Goal: Task Accomplishment & Management: Use online tool/utility

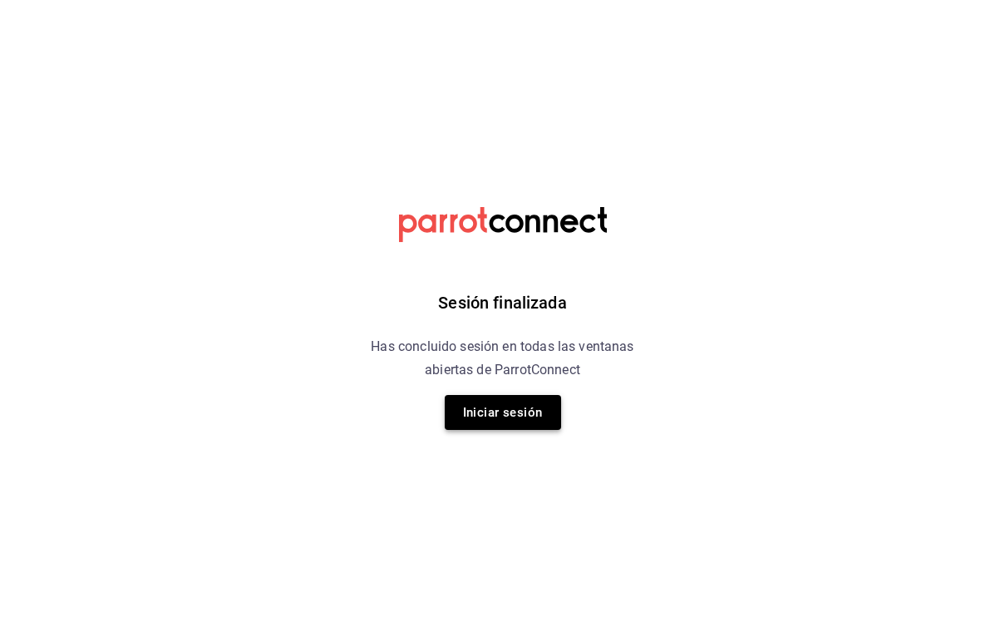
click at [487, 412] on button "Iniciar sesión" at bounding box center [503, 412] width 116 height 35
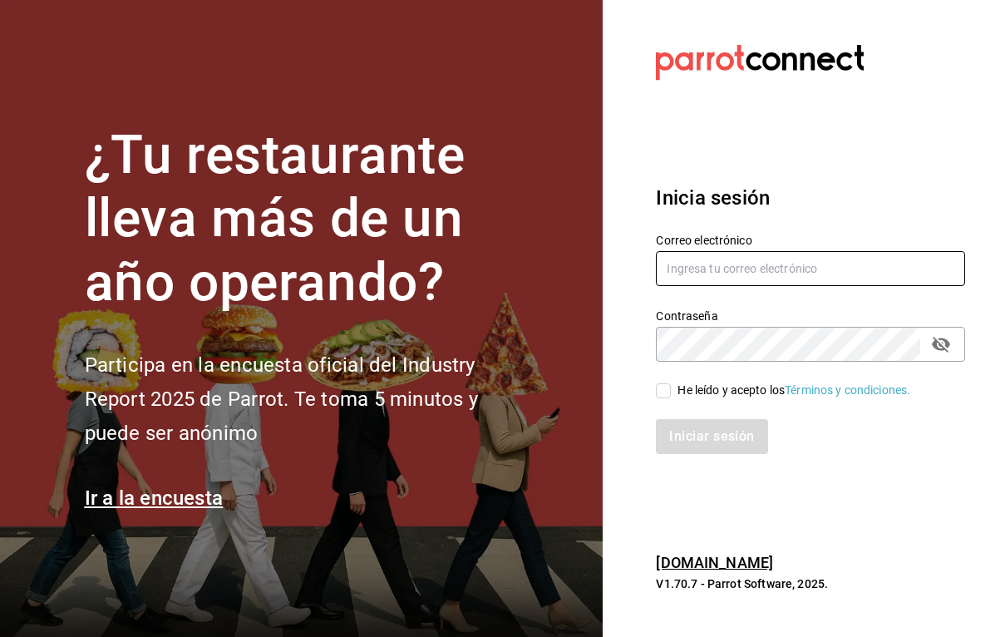
type input "[EMAIL_ADDRESS][DOMAIN_NAME]"
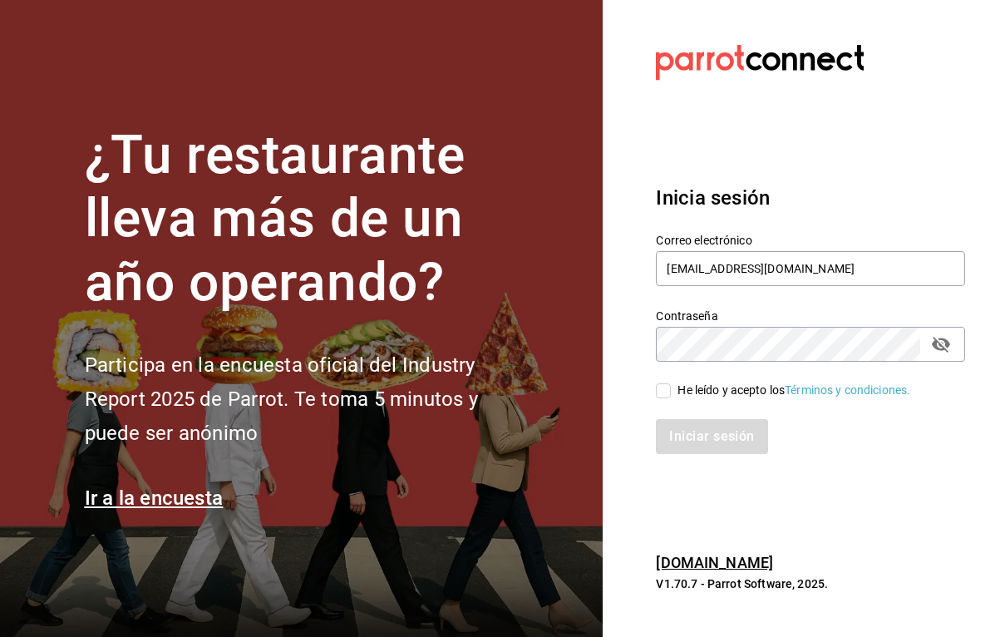
click at [658, 395] on input "He leído y acepto los Términos y condiciones." at bounding box center [663, 390] width 15 height 15
checkbox input "true"
click at [677, 434] on button "Iniciar sesión" at bounding box center [712, 436] width 113 height 35
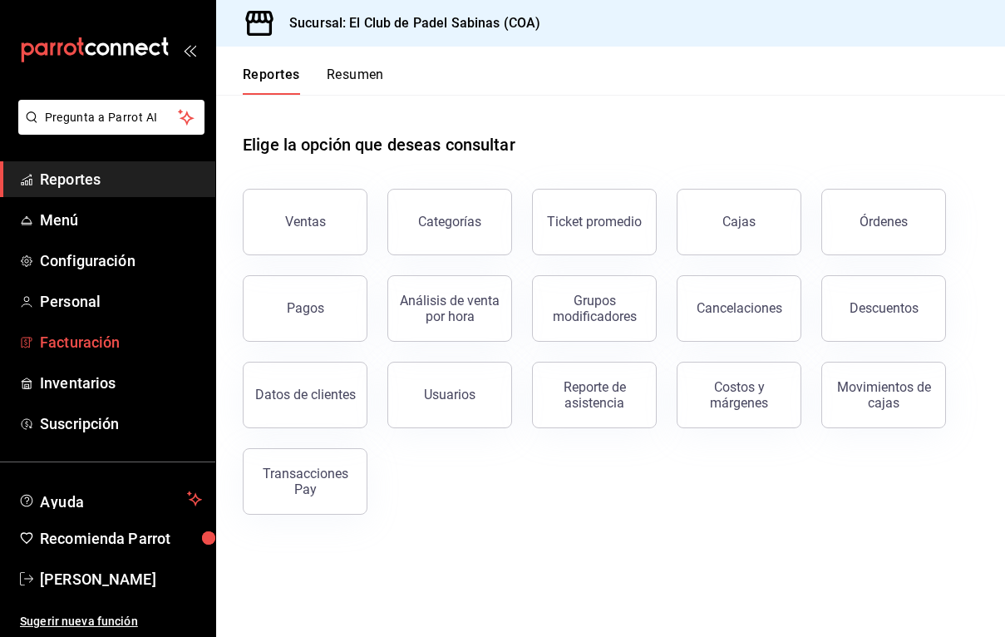
click at [75, 333] on span "Facturación" at bounding box center [121, 342] width 162 height 22
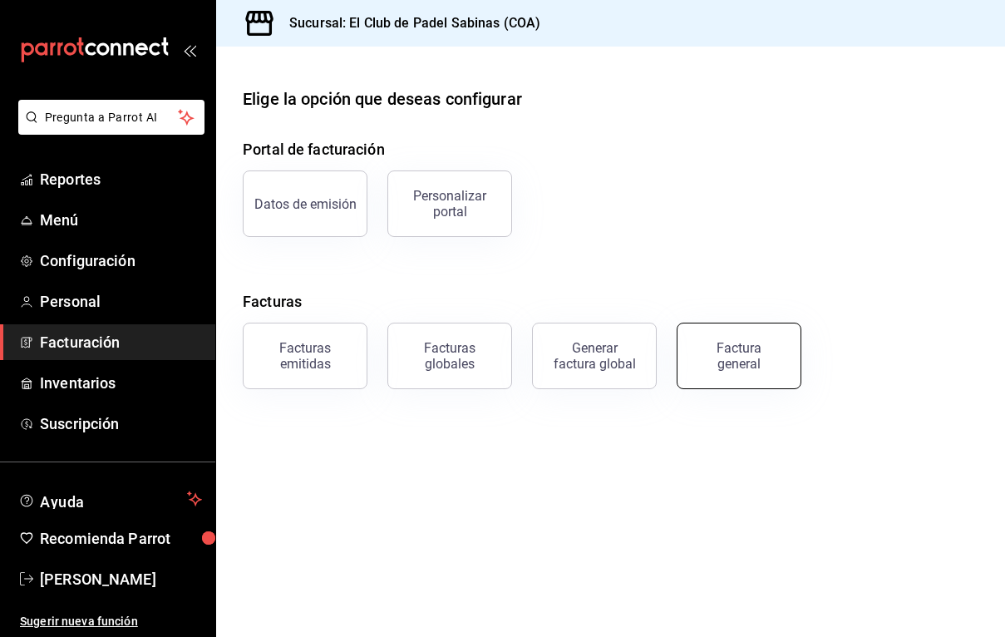
click at [729, 377] on button "Factura general" at bounding box center [739, 356] width 125 height 67
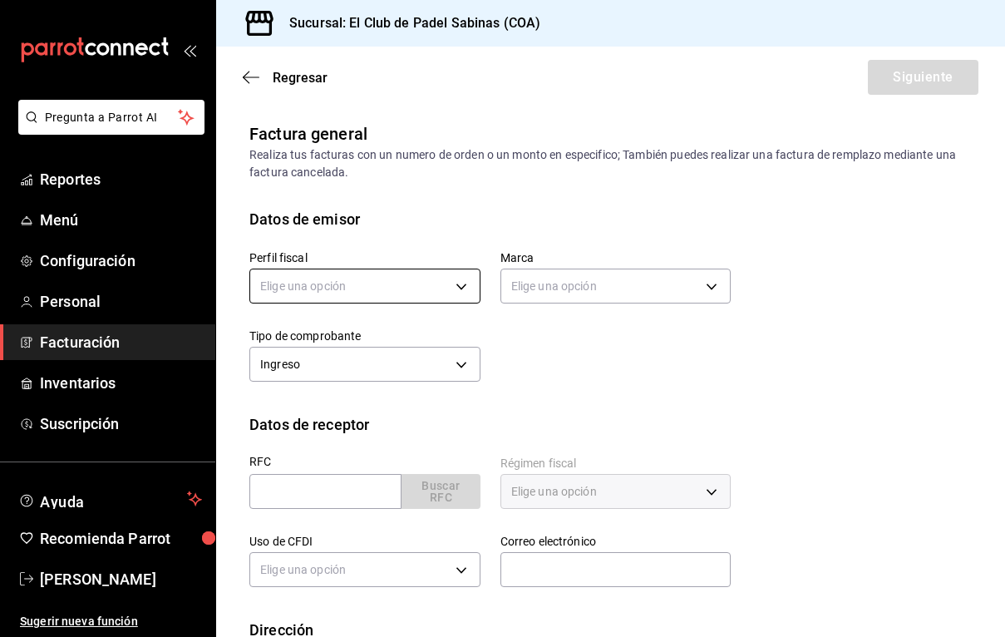
click at [350, 279] on body "Pregunta a Parrot AI Reportes Menú Configuración Personal Facturación Inventari…" at bounding box center [502, 318] width 1005 height 637
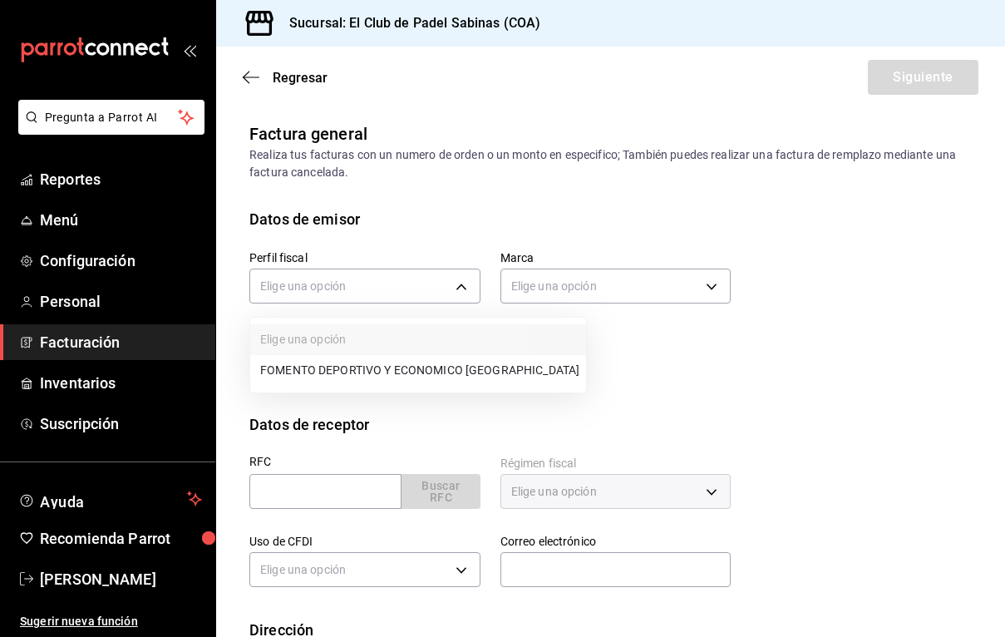
click at [352, 360] on li "FOMENTO DEPORTIVO Y ECONOMICO [GEOGRAPHIC_DATA]" at bounding box center [418, 370] width 336 height 31
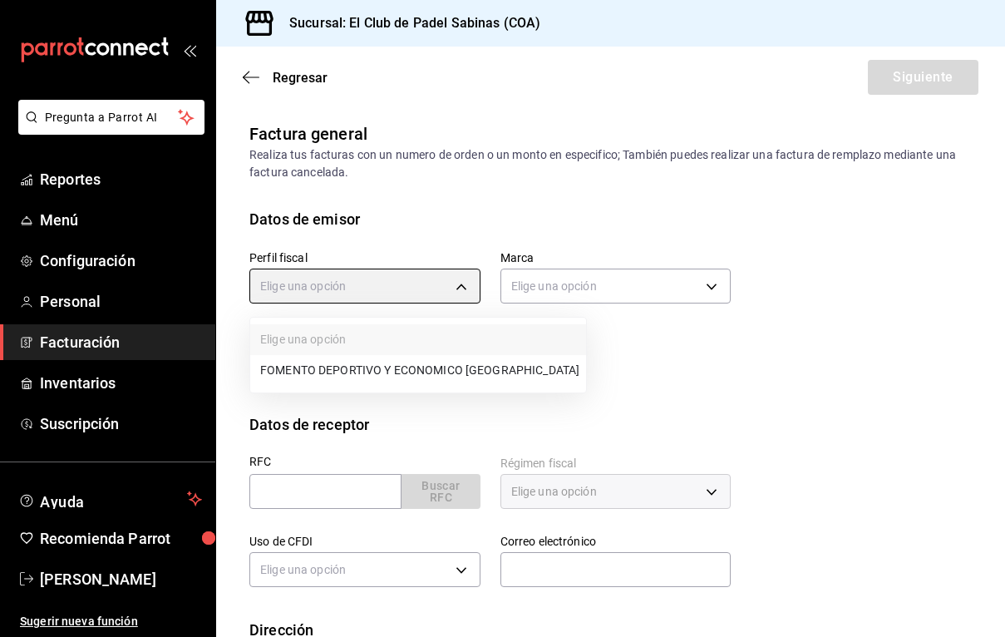
type input "80ce058d-fb72-4902-a6f5-2d11ac605ab7"
type input "21e8b40d-48d4-4016-ab2e-0d0124ac4b5e"
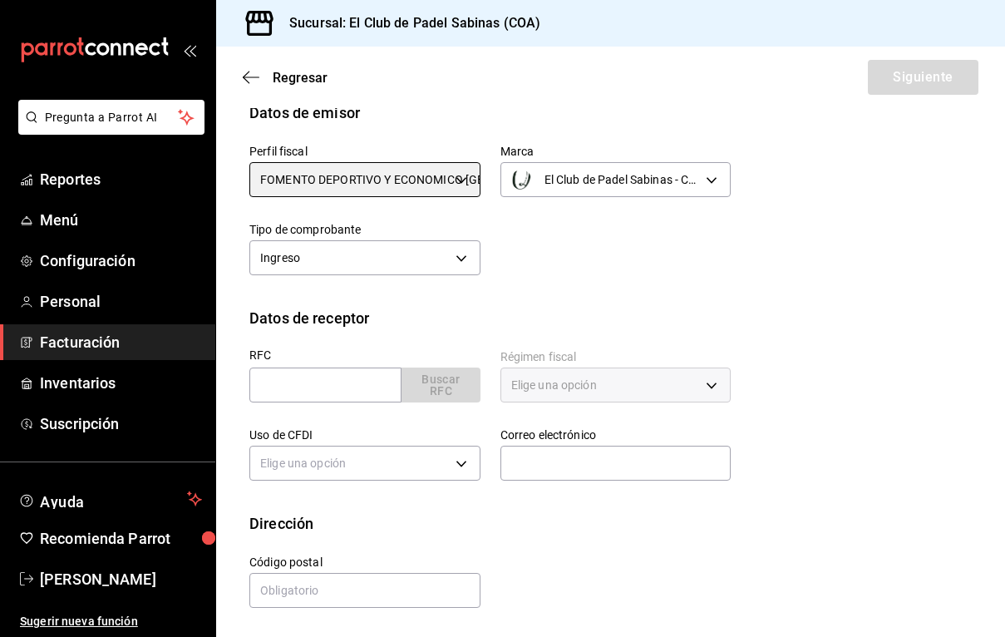
scroll to position [106, 0]
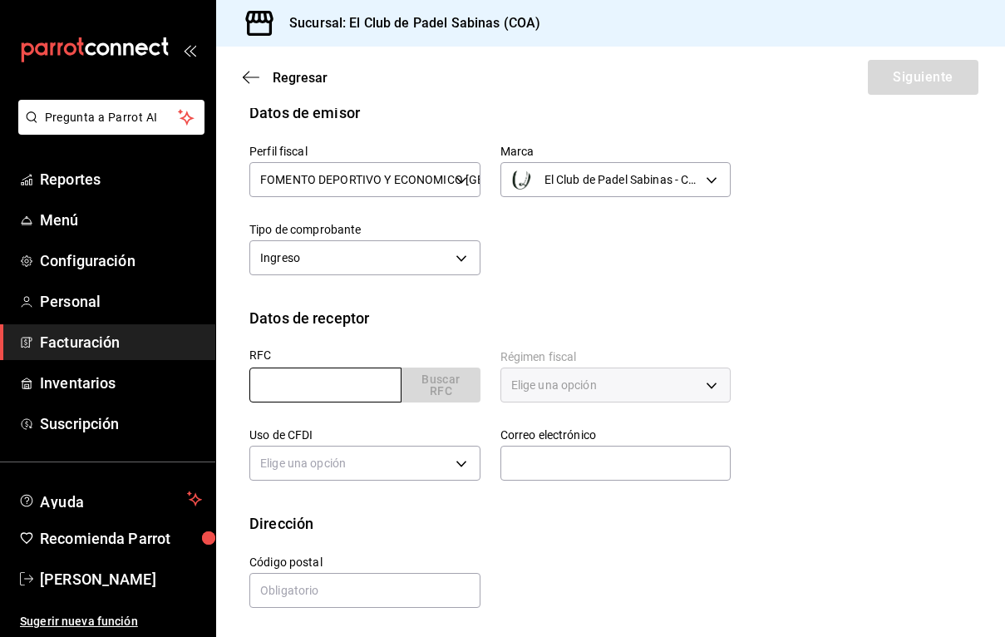
click at [338, 382] on input "text" at bounding box center [325, 384] width 152 height 35
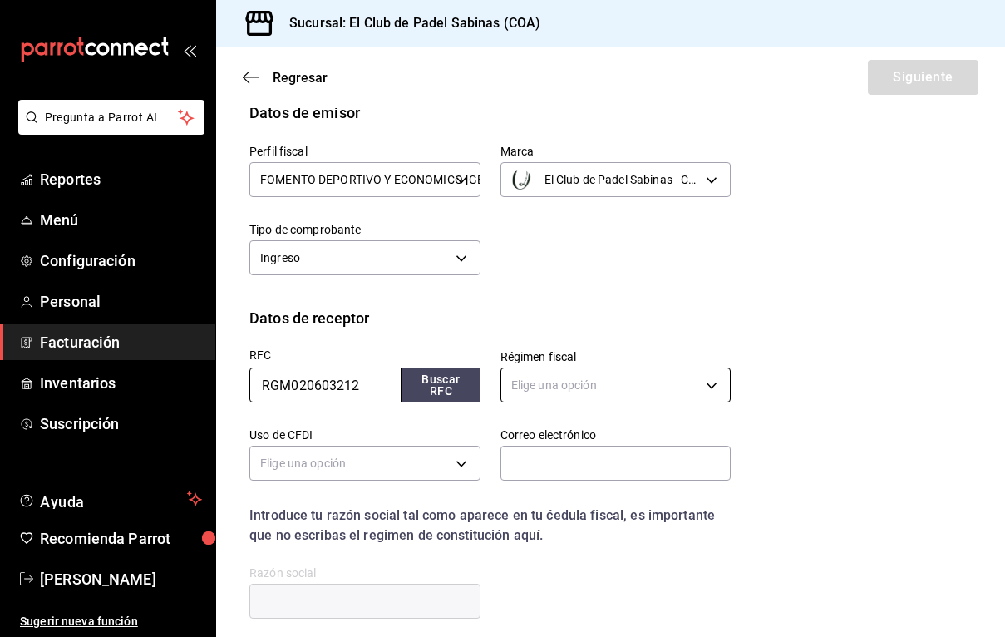
type input "RGM020603212"
click at [570, 376] on body "Pregunta a Parrot AI Reportes Menú Configuración Personal Facturación Inventari…" at bounding box center [502, 318] width 1005 height 637
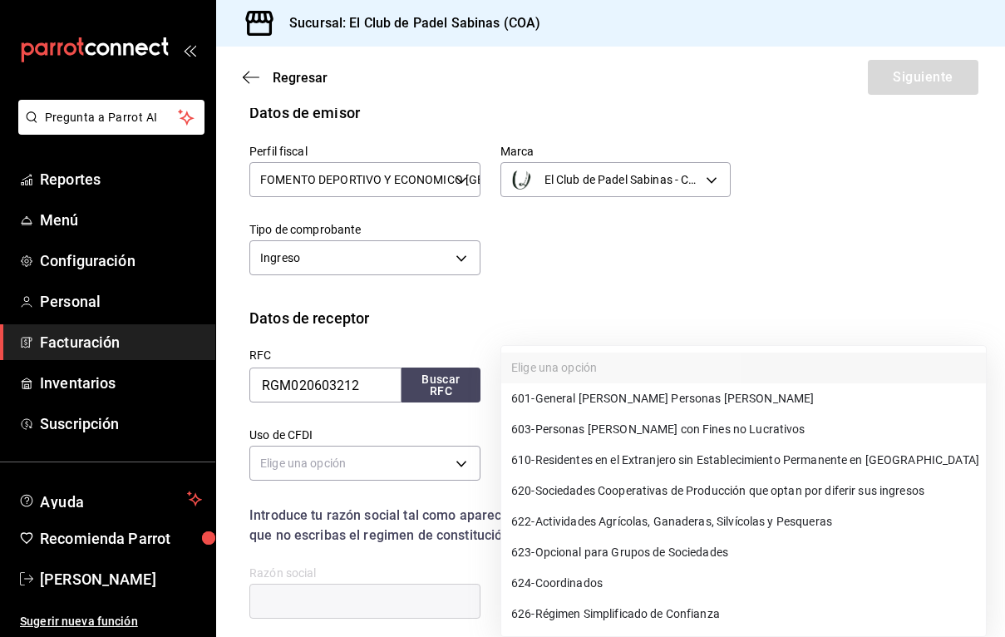
click at [775, 395] on li "601 - General [PERSON_NAME] Personas [PERSON_NAME]" at bounding box center [743, 398] width 485 height 31
type input "601"
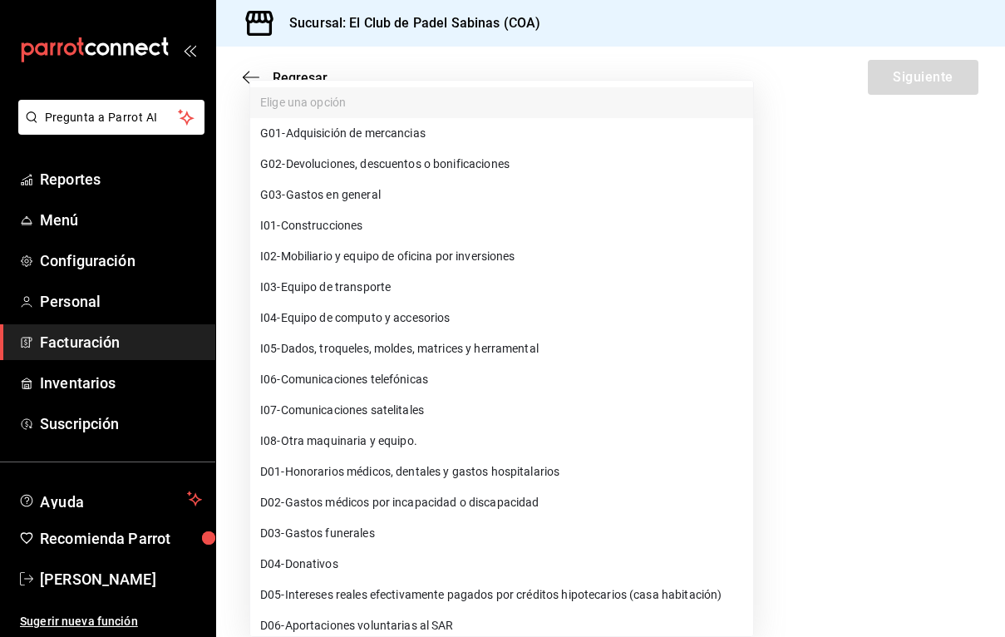
click at [333, 460] on body "Pregunta a Parrot AI Reportes Menú Configuración Personal Facturación Inventari…" at bounding box center [502, 318] width 1005 height 637
click at [371, 191] on span "G03 - Gastos en general" at bounding box center [320, 194] width 121 height 17
type input "G03"
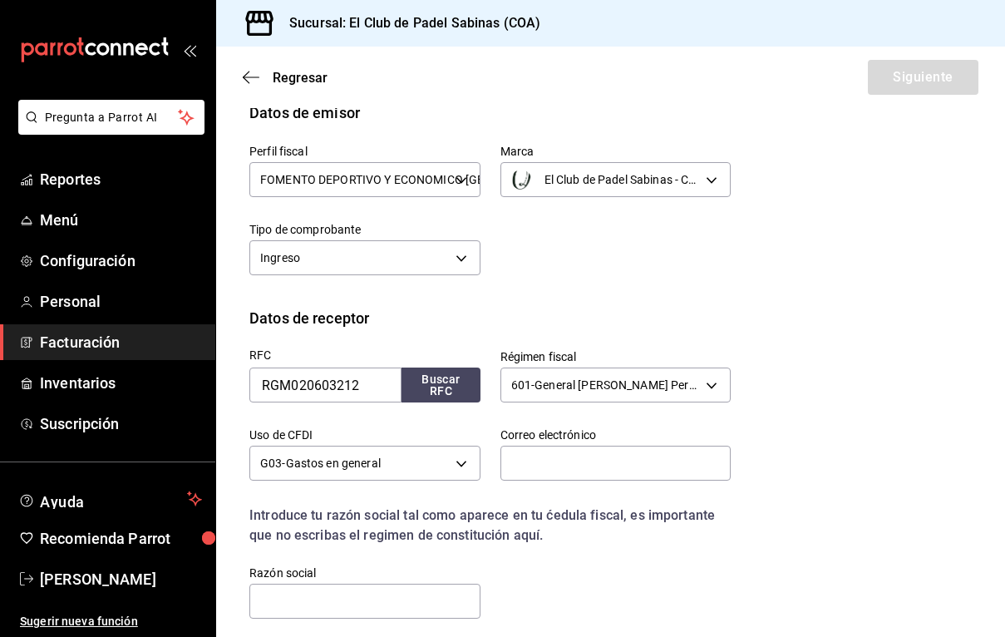
click at [625, 546] on div "RFC RGM020603212 Buscar RFC Régimen fiscal 601 - General [PERSON_NAME] Personas…" at bounding box center [479, 475] width 501 height 292
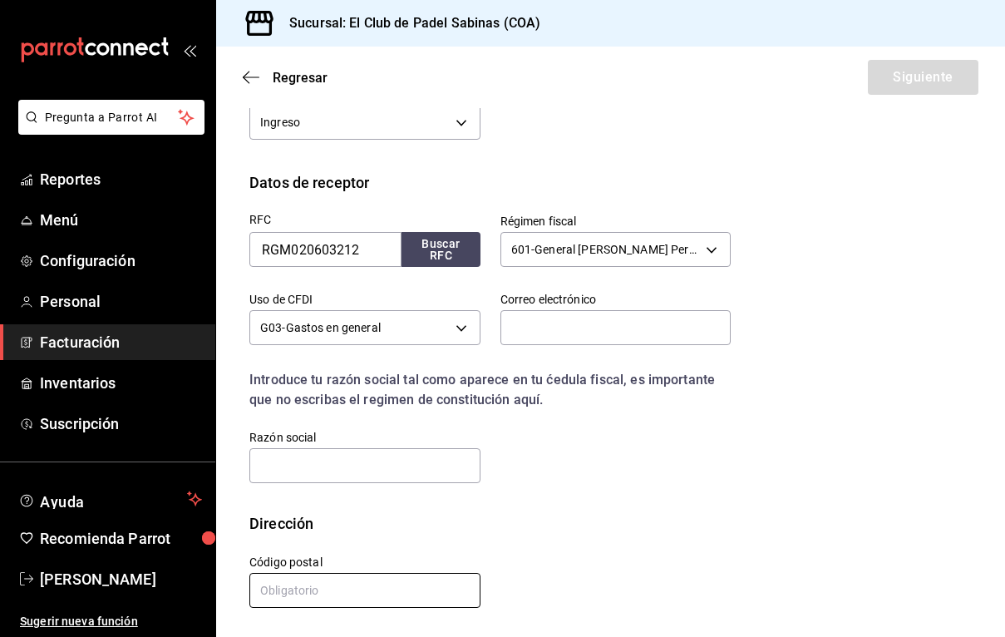
scroll to position [242, 0]
type input "26200"
click at [559, 538] on div "Calle # exterior # interior Código postal 26200 Estado ​ Municipio ​ [GEOGRAPHI…" at bounding box center [479, 573] width 501 height 76
click at [610, 410] on div "RFC RGM020603212 Buscar RFC Régimen fiscal 601 - General [PERSON_NAME] Personas…" at bounding box center [479, 340] width 501 height 292
click at [392, 461] on input "text" at bounding box center [364, 465] width 231 height 35
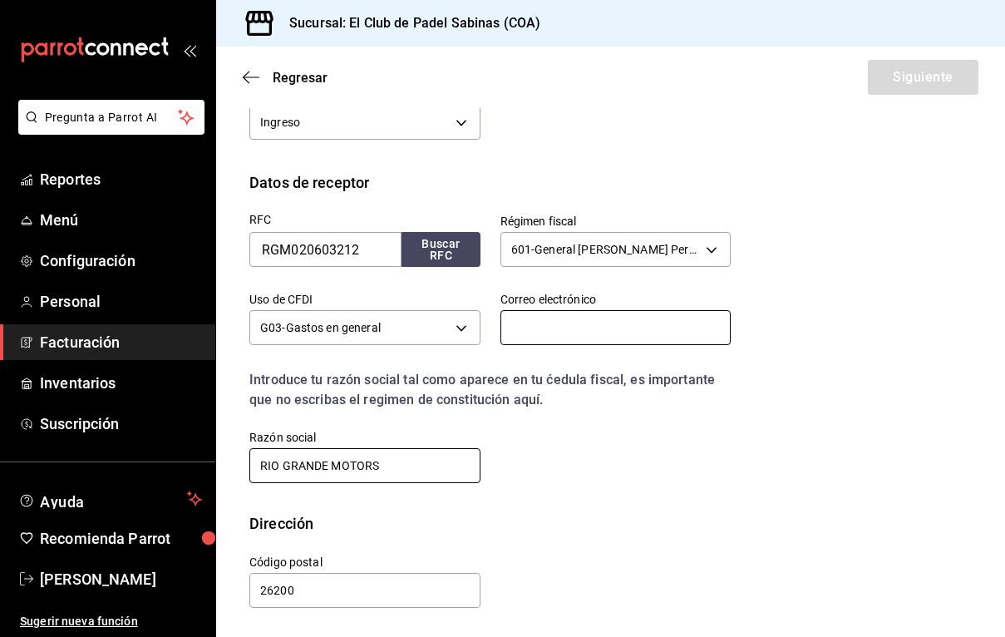
type input "RIO GRANDE MOTORS"
click at [619, 334] on input "text" at bounding box center [615, 327] width 231 height 35
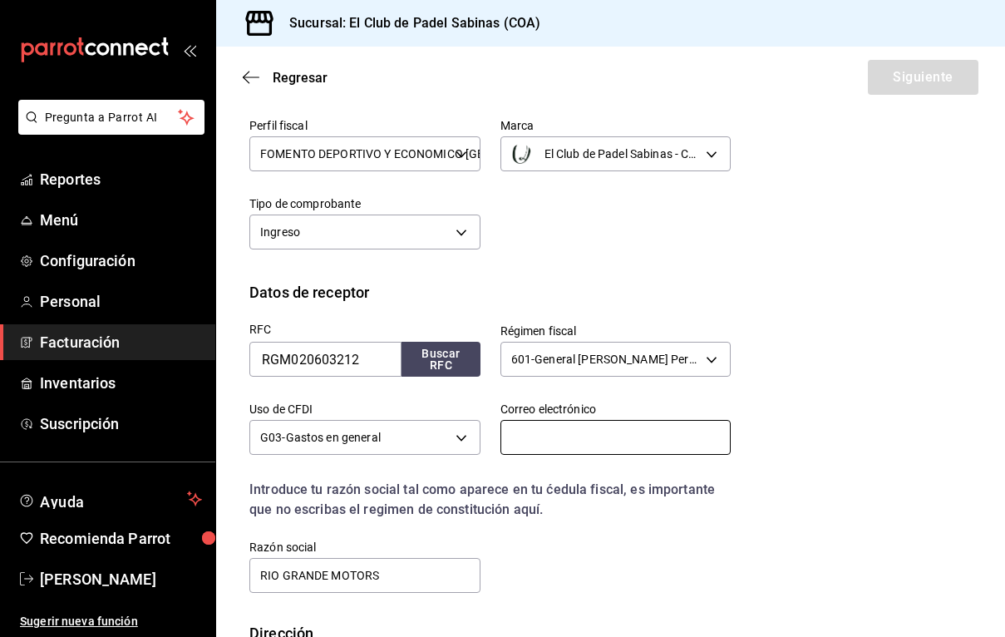
scroll to position [127, 0]
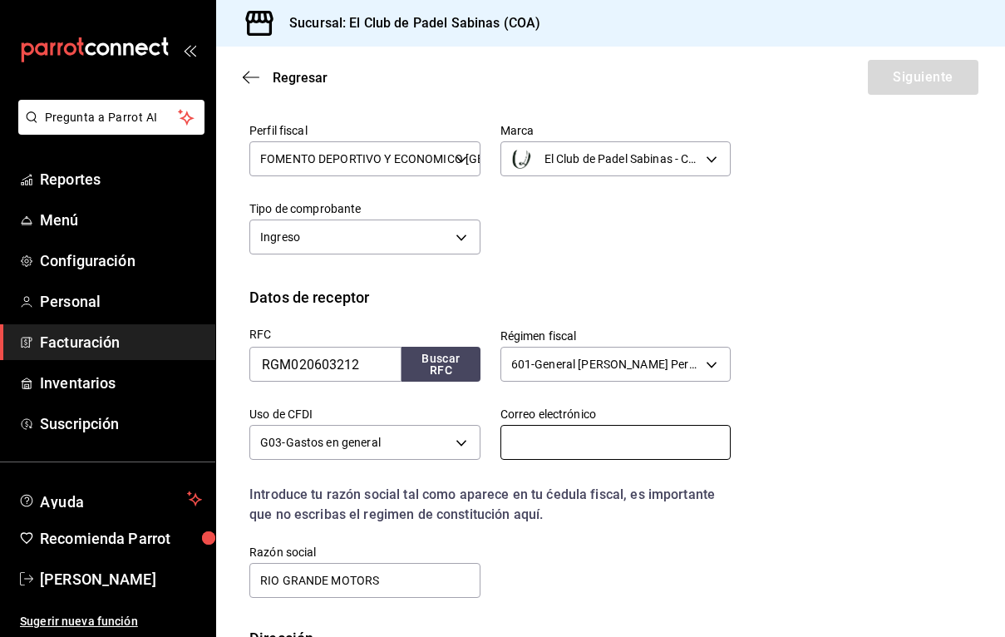
paste input "[EMAIL_ADDRESS][DOMAIN_NAME]"
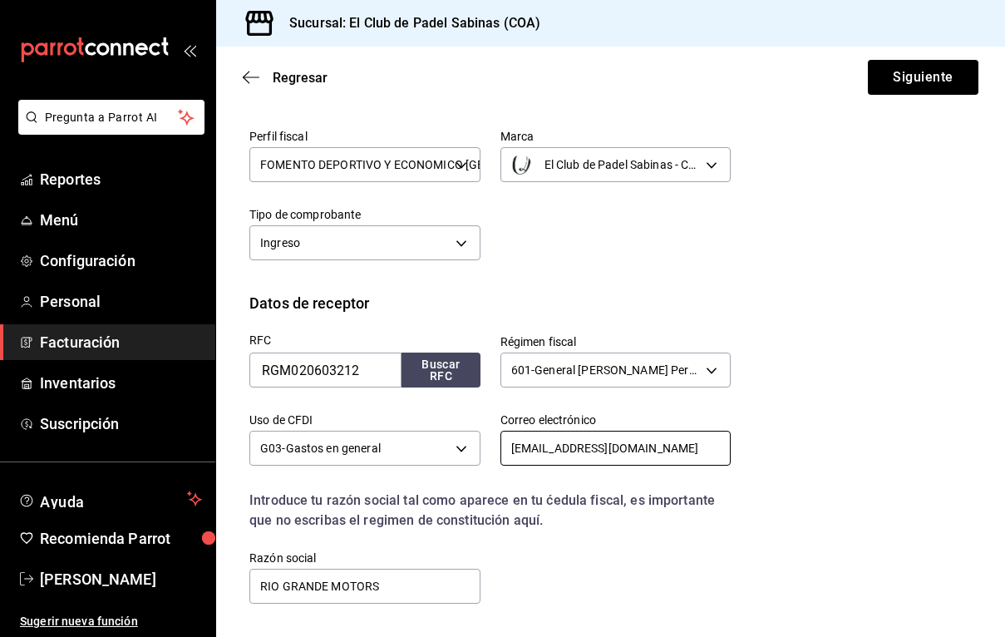
scroll to position [112, 0]
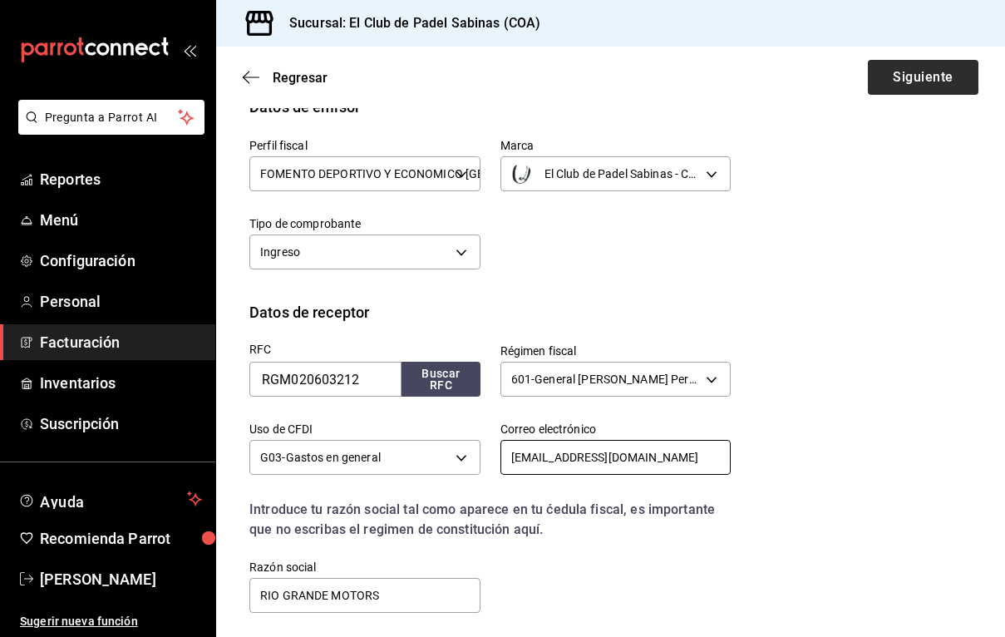
type input "[EMAIL_ADDRESS][DOMAIN_NAME]"
click at [911, 93] on button "Siguiente" at bounding box center [923, 77] width 111 height 35
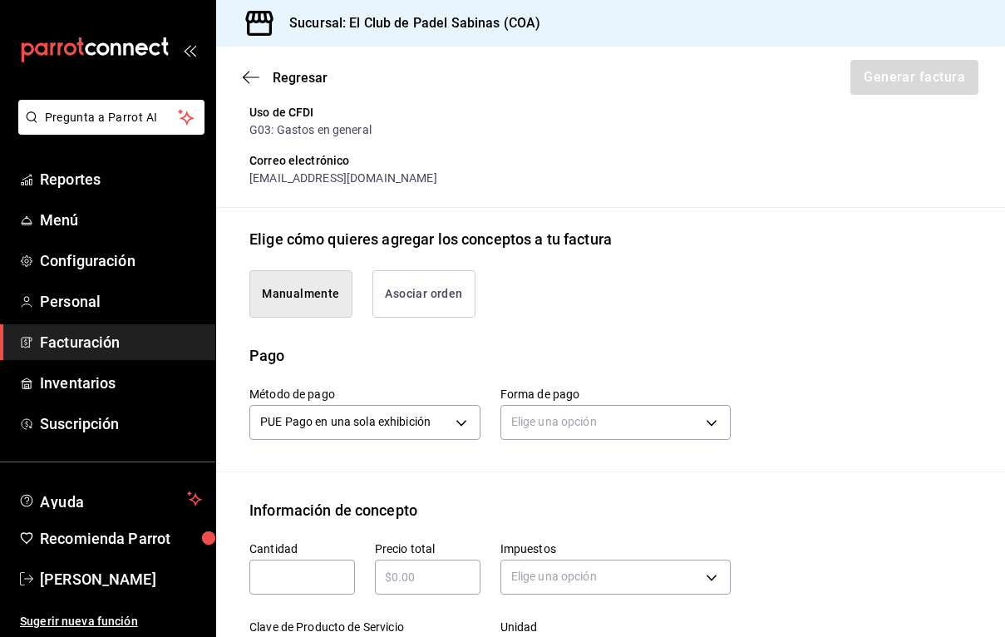
scroll to position [316, 0]
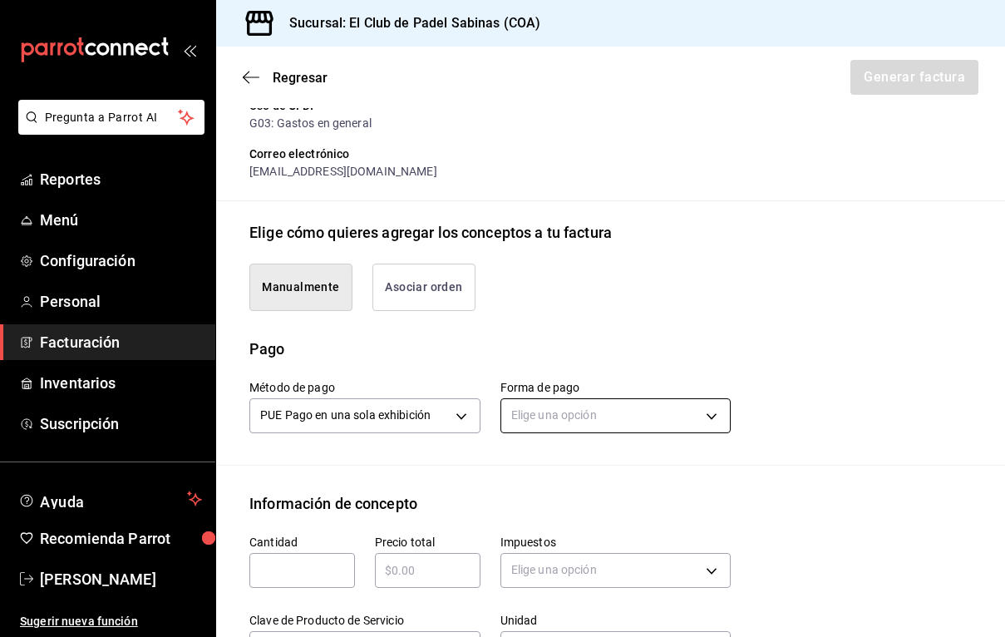
click at [561, 394] on body "Pregunta a Parrot AI Reportes Menú Configuración Personal Facturación Inventari…" at bounding box center [502, 318] width 1005 height 637
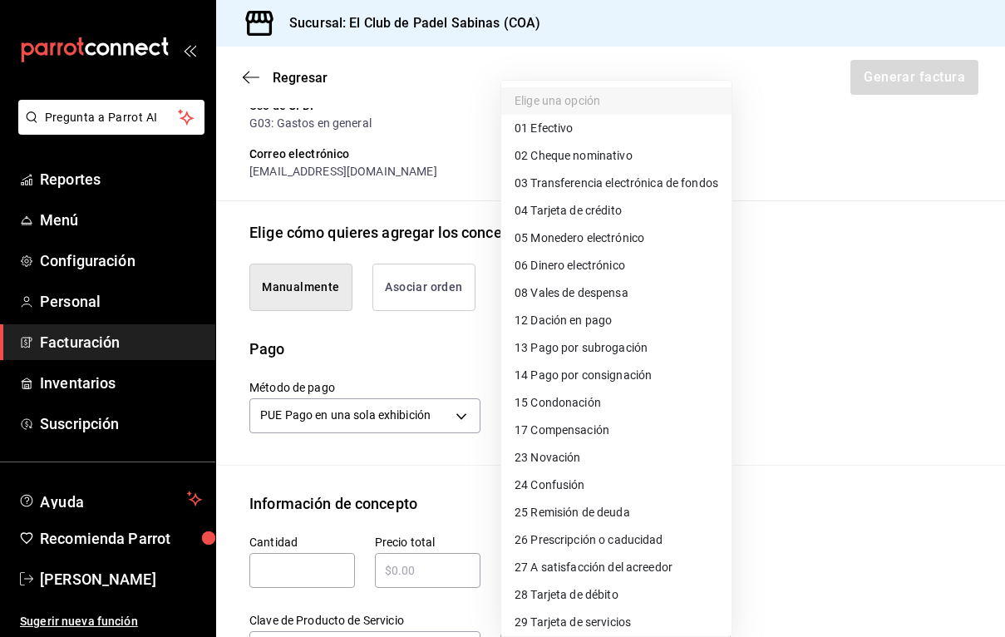
click at [619, 180] on span "03 Transferencia electrónica de fondos" at bounding box center [617, 183] width 204 height 17
type input "03"
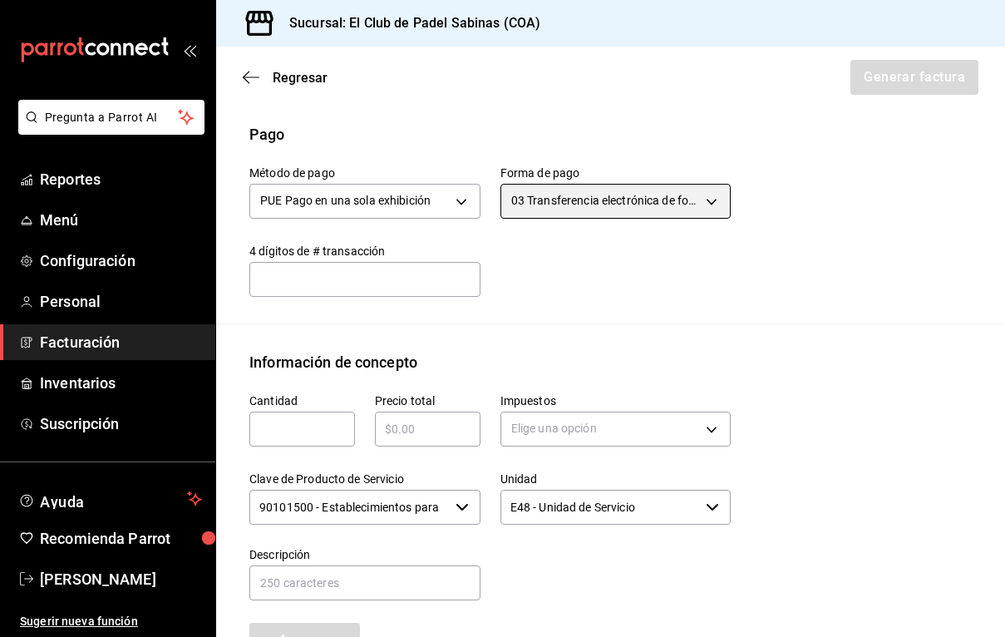
scroll to position [546, 0]
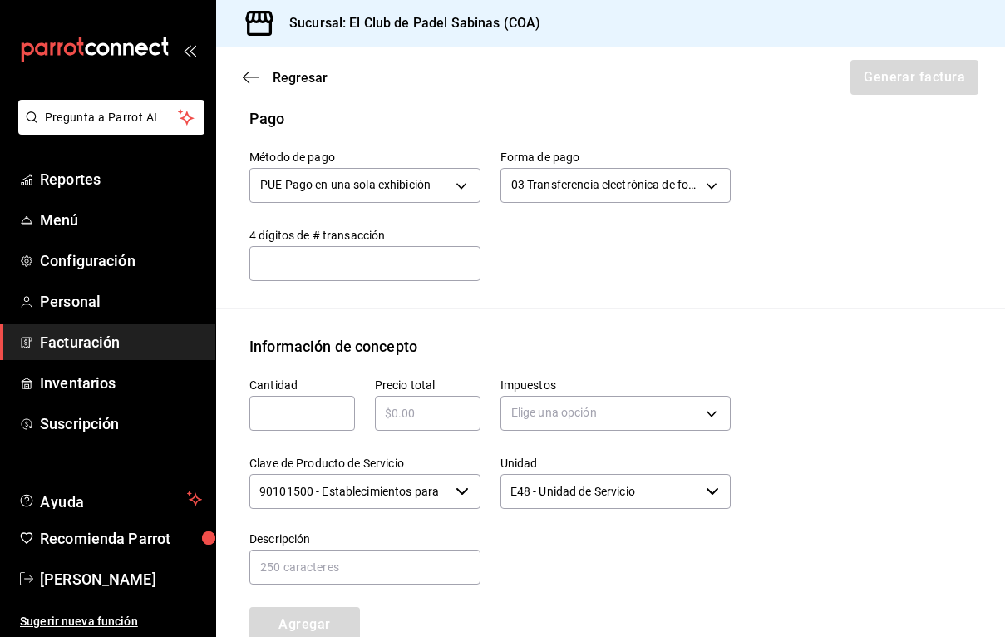
click at [311, 403] on input "text" at bounding box center [302, 413] width 106 height 20
type input "1"
click at [433, 403] on input "text" at bounding box center [428, 413] width 106 height 20
type input "$8700"
click at [609, 390] on body "Pregunta a Parrot AI Reportes Menú Configuración Personal Facturación Inventari…" at bounding box center [502, 318] width 1005 height 637
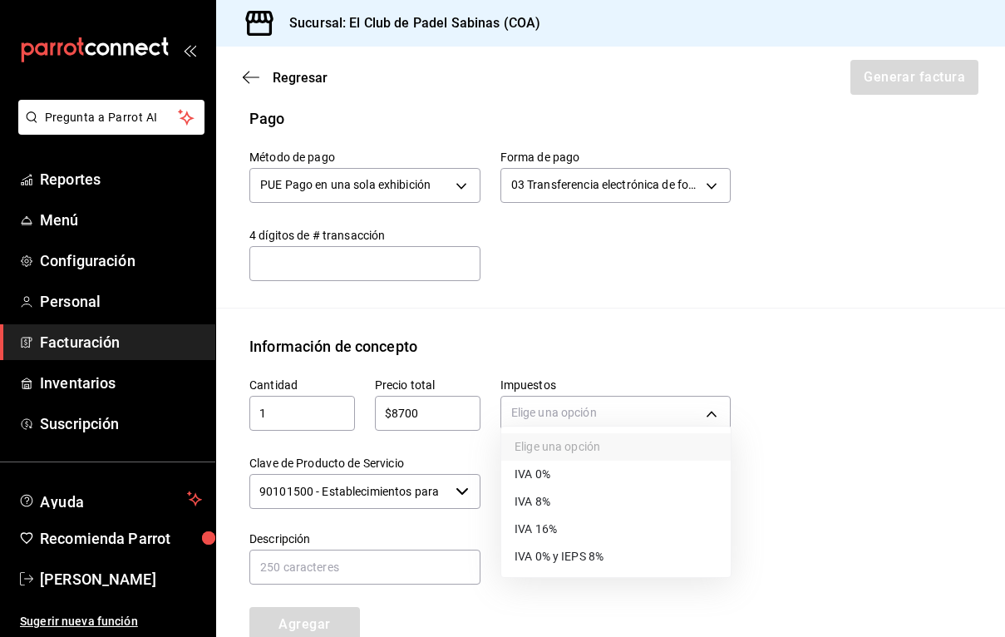
click at [595, 541] on li "IVA 16%" at bounding box center [615, 528] width 229 height 27
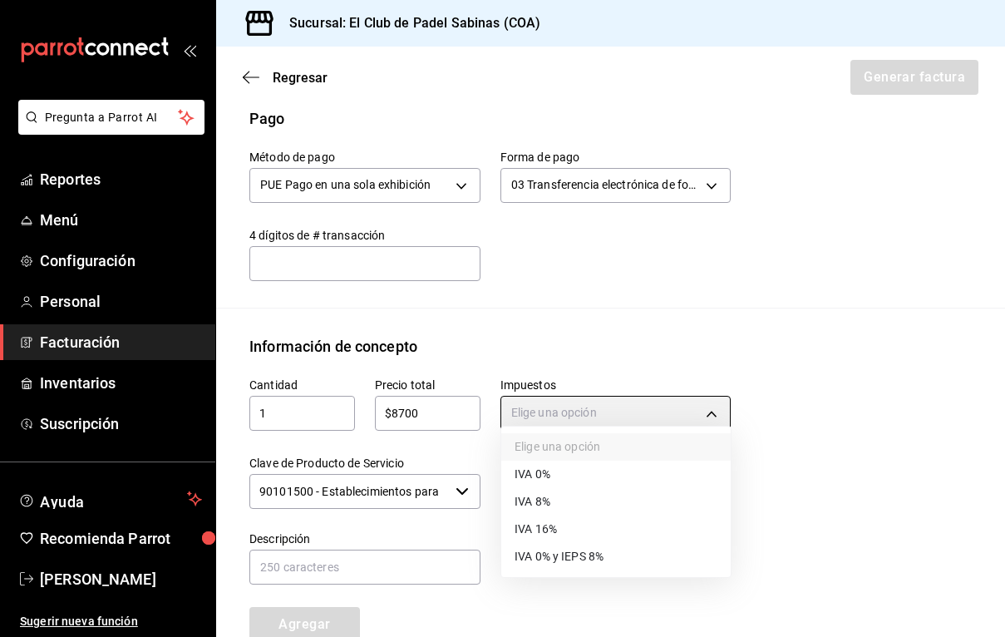
type input "IVA_16"
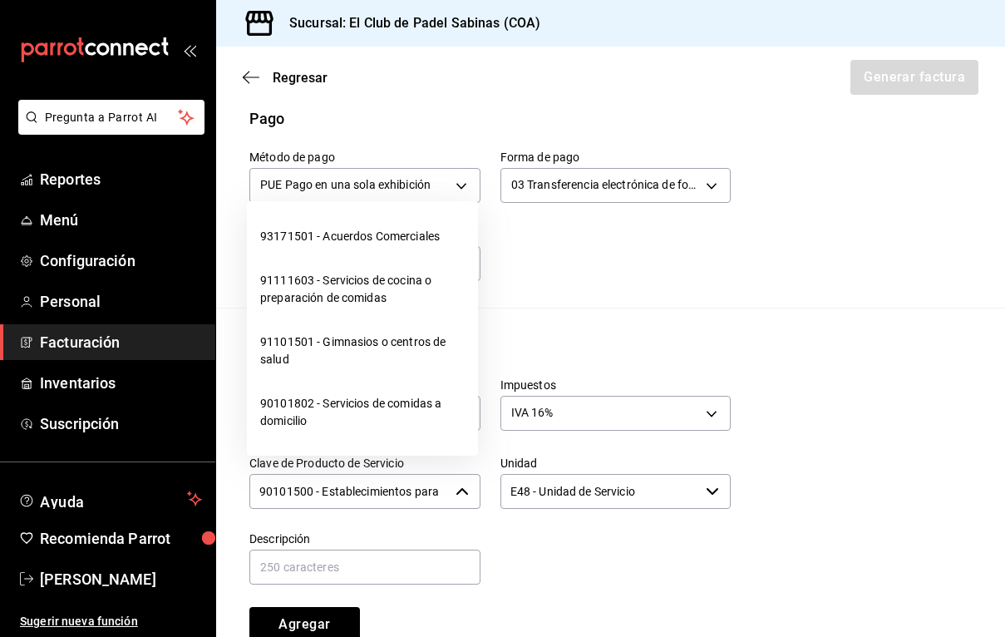
click at [422, 484] on input "90101500 - Establecimientos para comer y beber" at bounding box center [349, 491] width 200 height 35
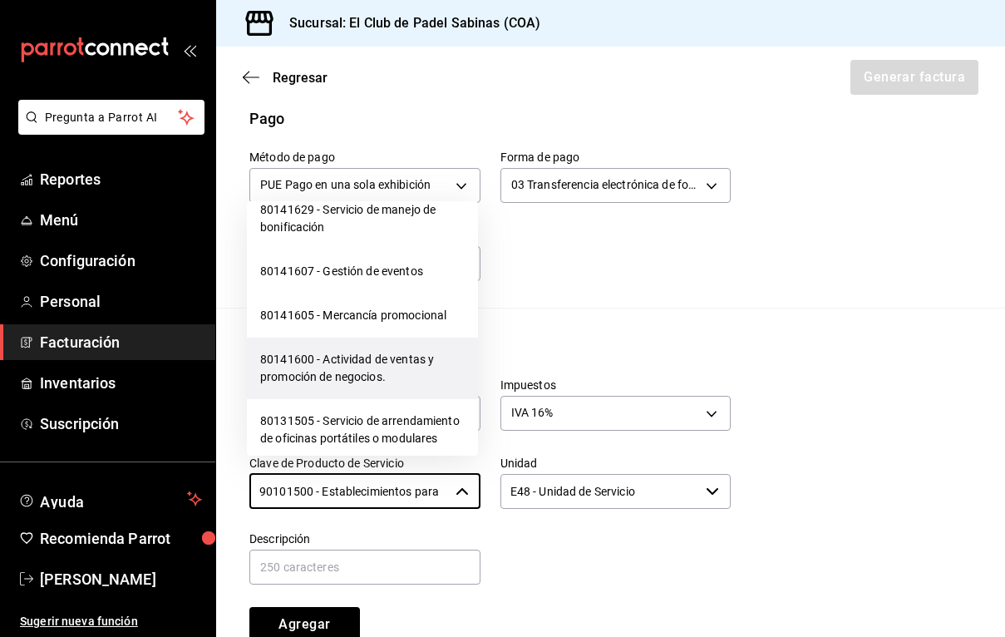
scroll to position [1531, 0]
click at [419, 376] on li "80141600 - Actividad de ventas y promoción de negocios." at bounding box center [362, 367] width 231 height 62
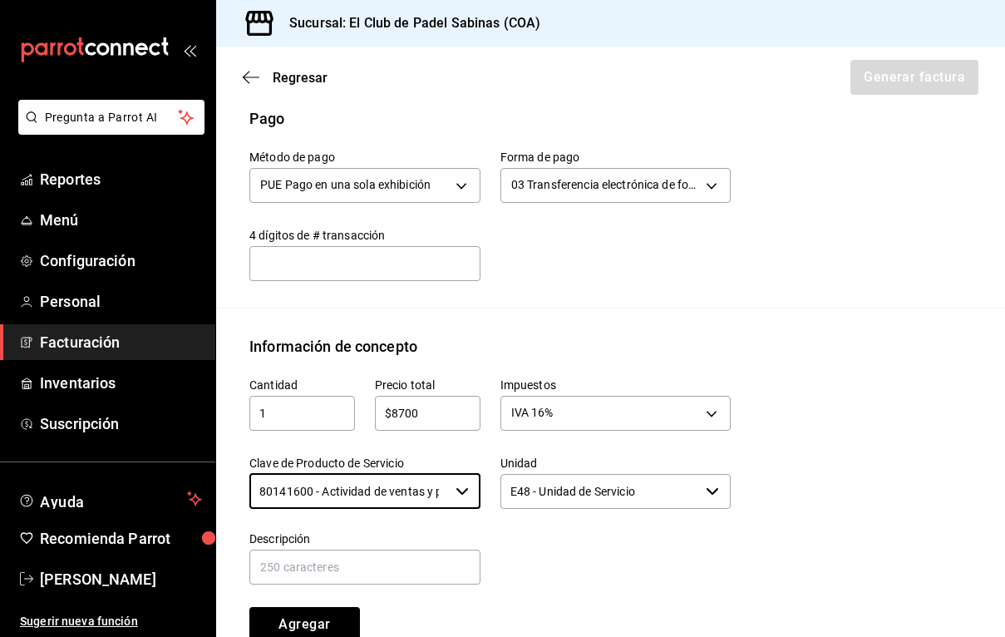
type input "80141600 - Actividad de ventas y promoción de negocios."
click at [395, 560] on input "text" at bounding box center [364, 567] width 231 height 35
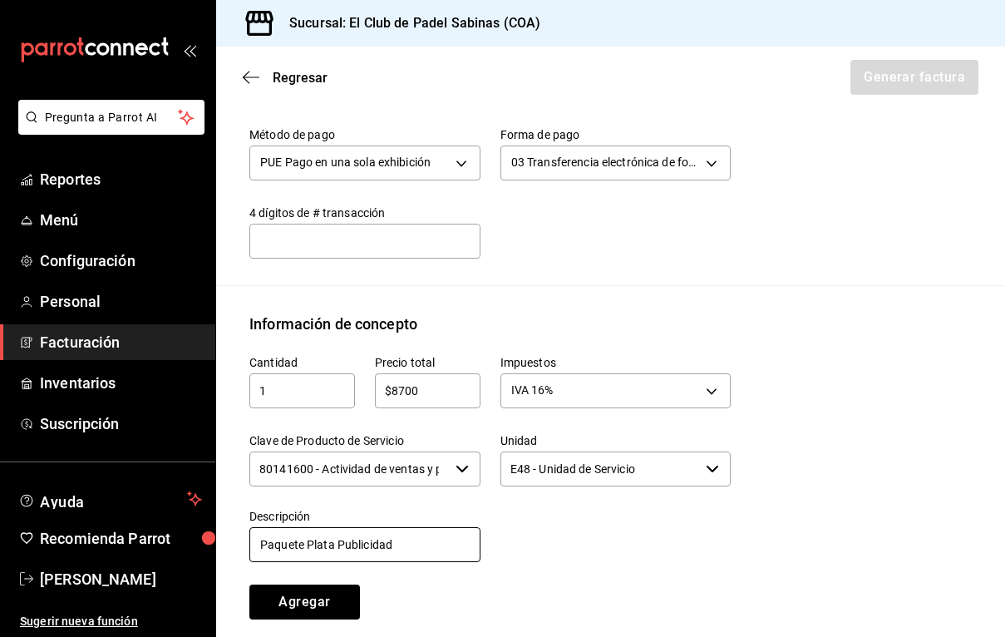
scroll to position [574, 0]
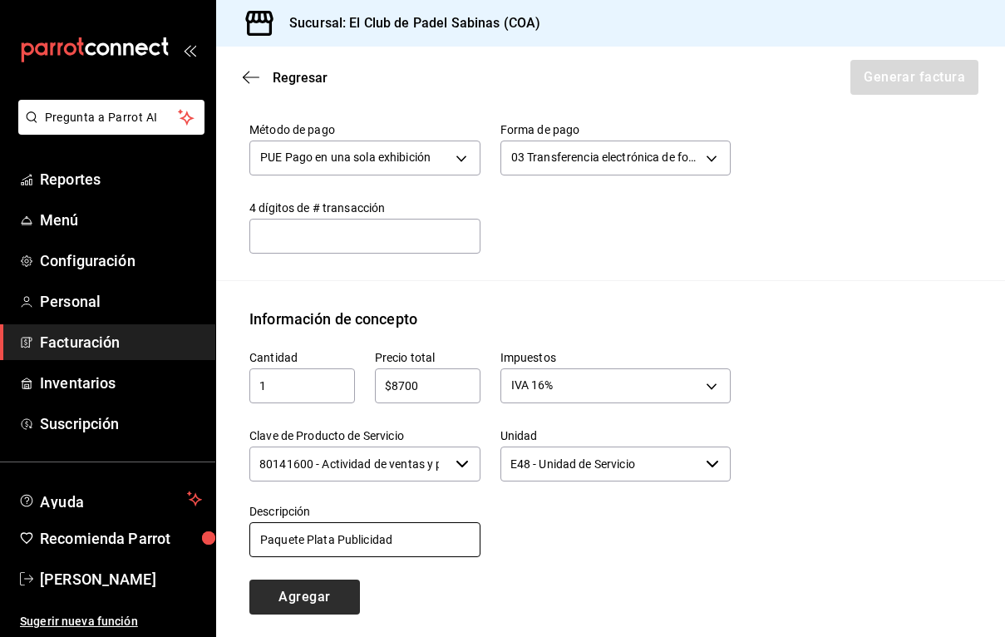
type input "Paquete Plata Publicidad"
click at [344, 589] on button "Agregar" at bounding box center [304, 596] width 111 height 35
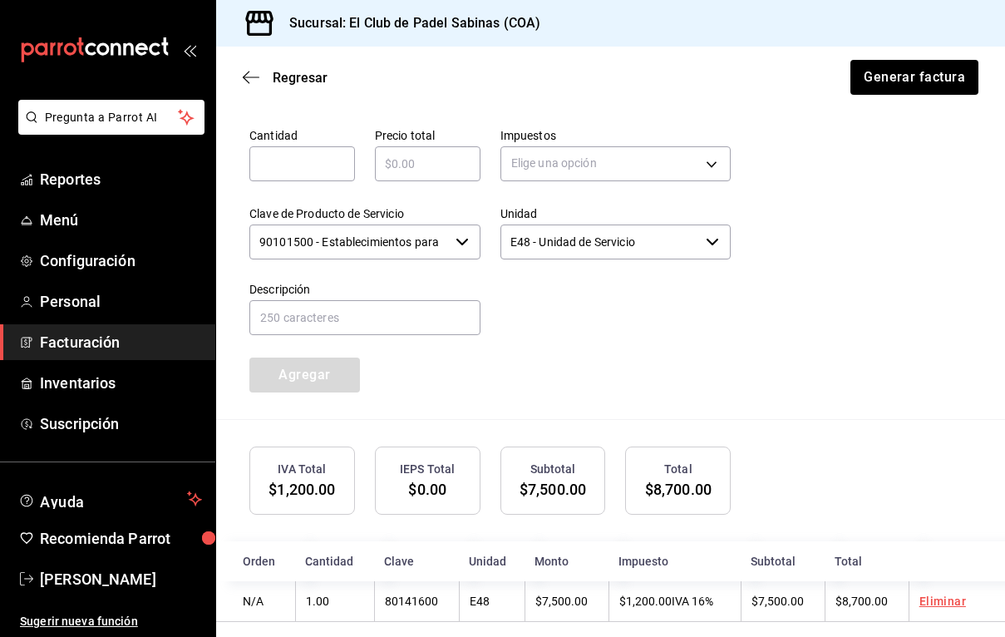
scroll to position [0, 0]
click at [922, 79] on button "Generar factura" at bounding box center [914, 77] width 130 height 35
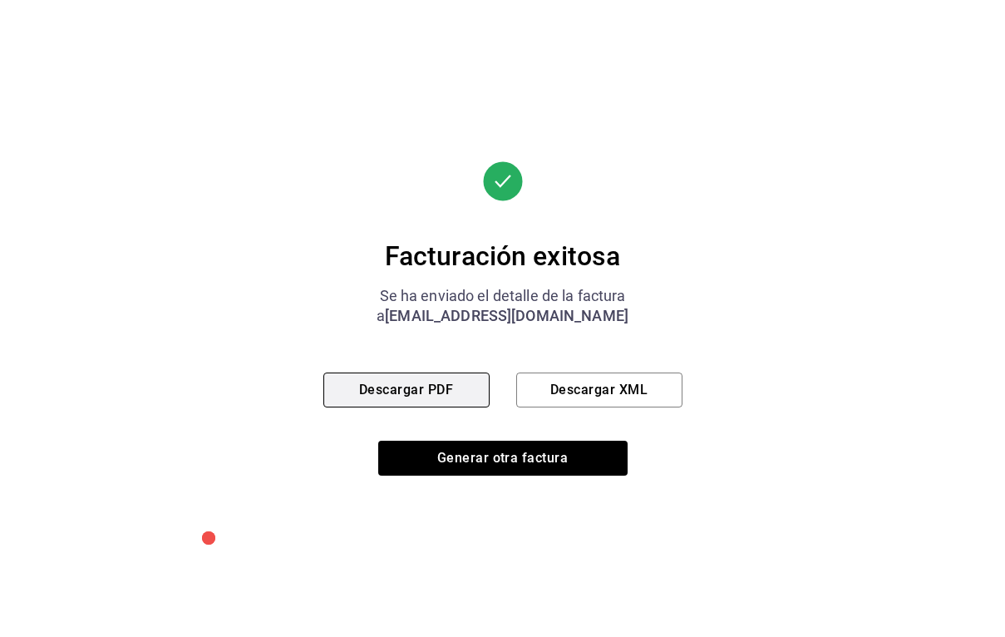
click at [449, 387] on button "Descargar PDF" at bounding box center [406, 389] width 166 height 35
